Goal: Book appointment/travel/reservation

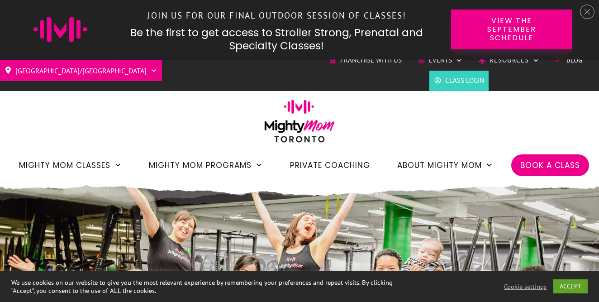
scroll to position [3, 0]
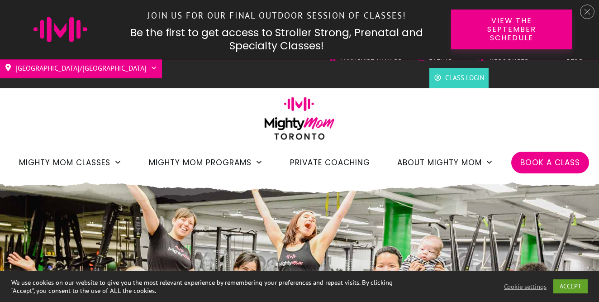
click at [443, 120] on div "Toronto/GTA Barrie Etobicoke North York West Franchise with Us Events Charity S…" at bounding box center [299, 113] width 599 height 130
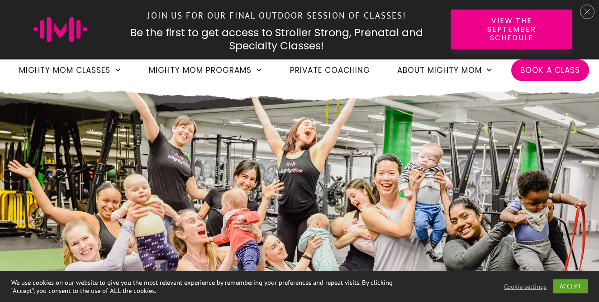
scroll to position [0, 0]
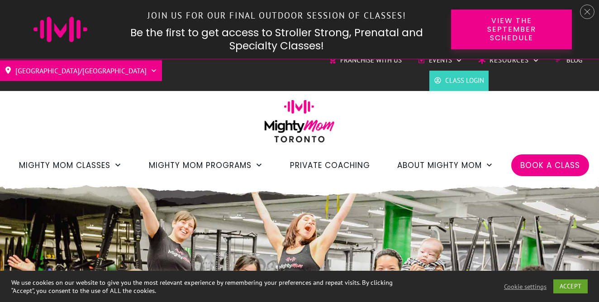
click at [592, 14] on div at bounding box center [587, 12] width 14 height 14
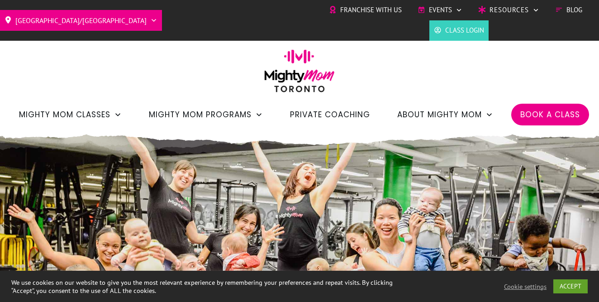
click at [555, 107] on span "Book a Class" at bounding box center [550, 114] width 60 height 15
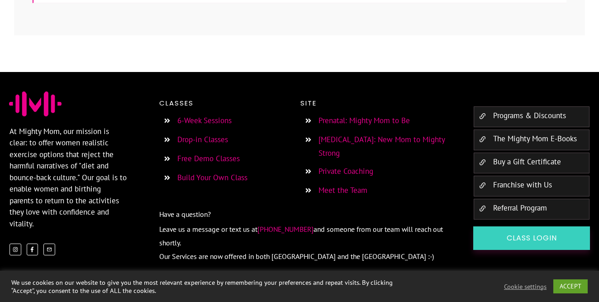
scroll to position [571, 0]
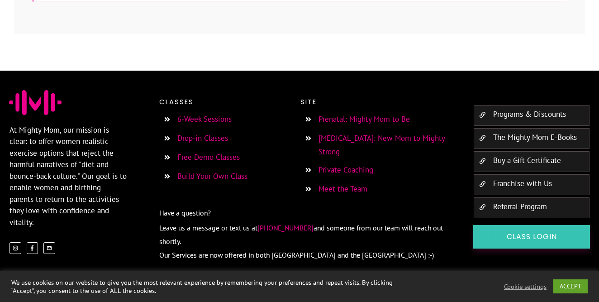
click at [503, 235] on span "Class Login" at bounding box center [532, 237] width 94 height 10
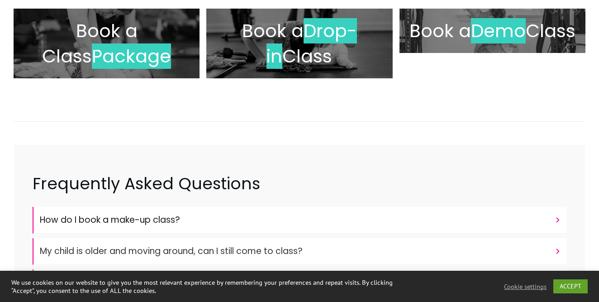
scroll to position [0, 0]
